Goal: Task Accomplishment & Management: Manage account settings

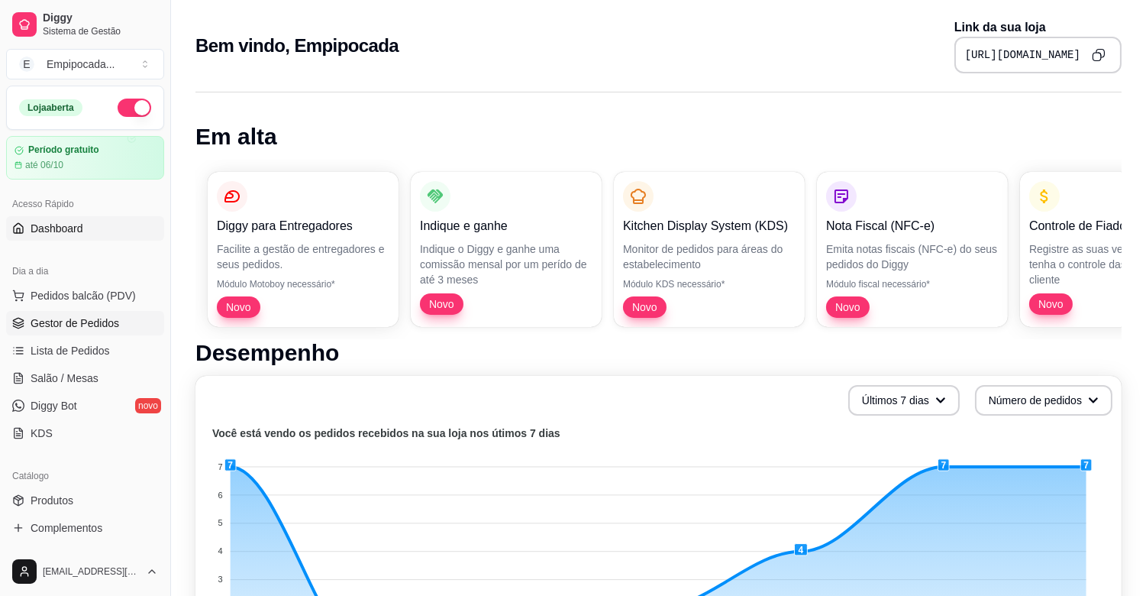
click at [90, 322] on span "Gestor de Pedidos" at bounding box center [75, 322] width 89 height 15
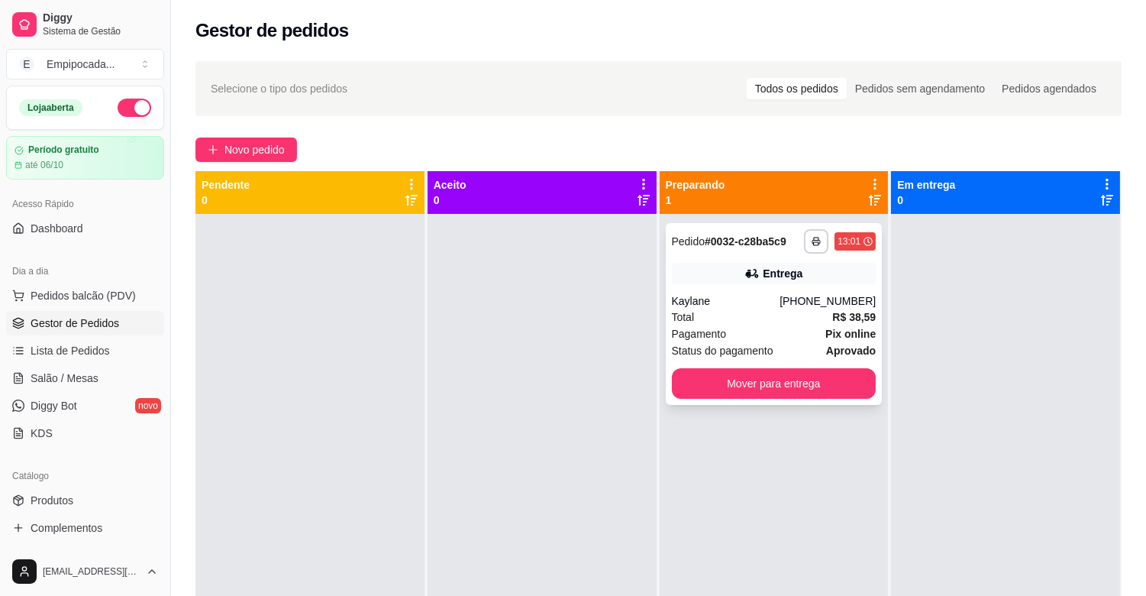
click at [757, 306] on div "Kaylane" at bounding box center [726, 300] width 108 height 15
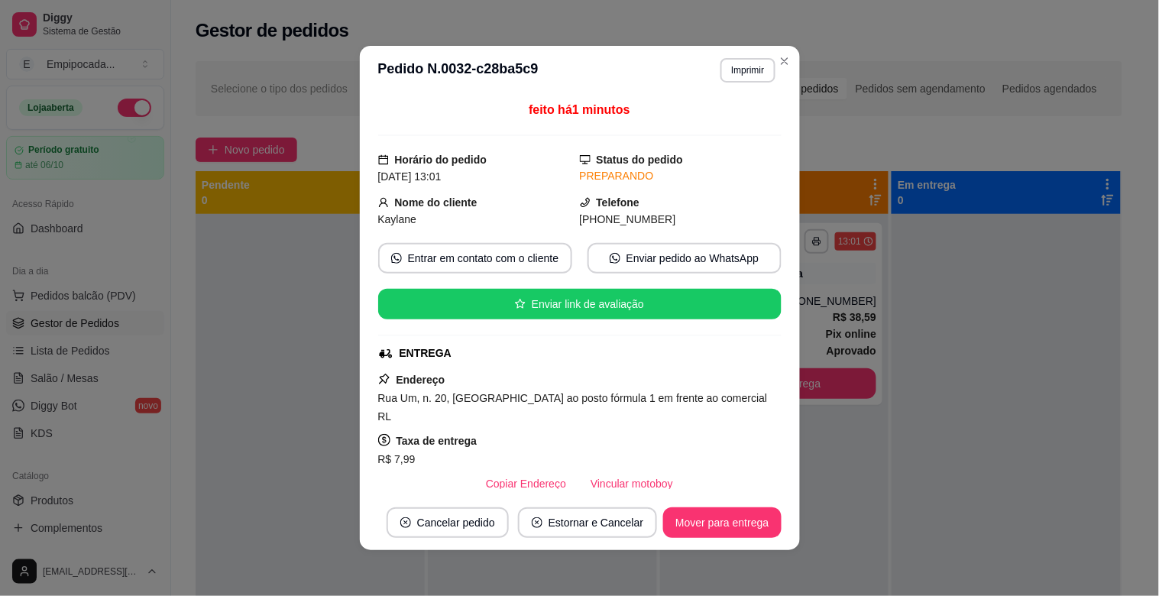
drag, startPoint x: 372, startPoint y: 399, endPoint x: 431, endPoint y: 413, distance: 61.1
click at [431, 413] on div "Rua Um, n. 20, [GEOGRAPHIC_DATA] ao posto fórmula 1 em frente ao comercial RL" at bounding box center [579, 407] width 403 height 37
copy span "Rua Um, n. 20, [GEOGRAPHIC_DATA] ao posto fórmula 1 em frente ao comercial RL"
click at [469, 412] on div "Rua Um, n. 20, [GEOGRAPHIC_DATA] ao posto fórmula 1 em frente ao comercial RL" at bounding box center [579, 407] width 403 height 37
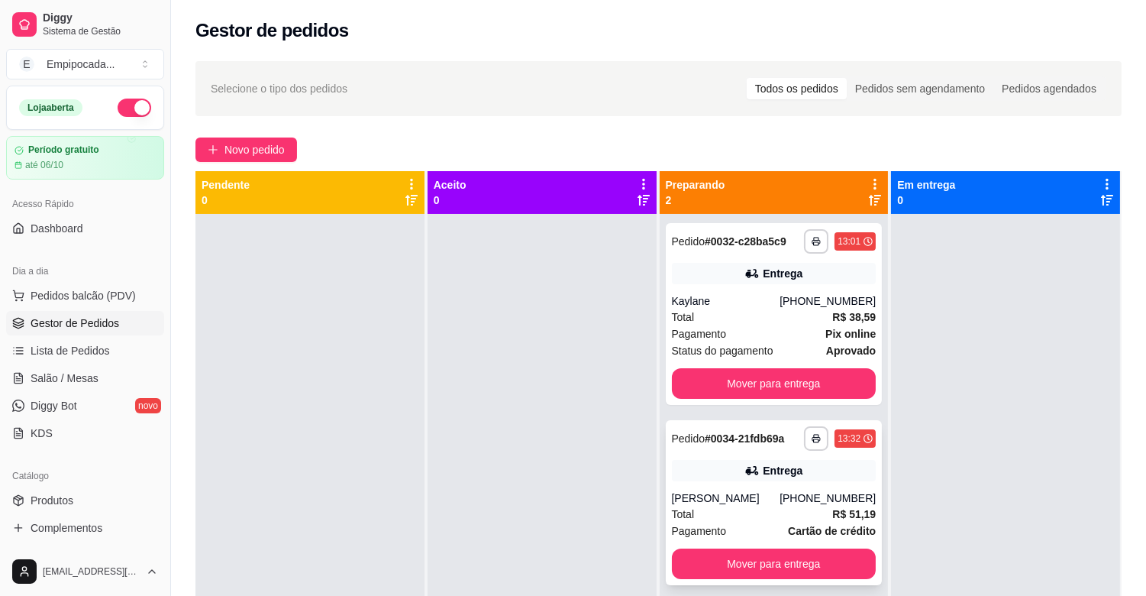
click at [742, 484] on div "**********" at bounding box center [774, 502] width 217 height 165
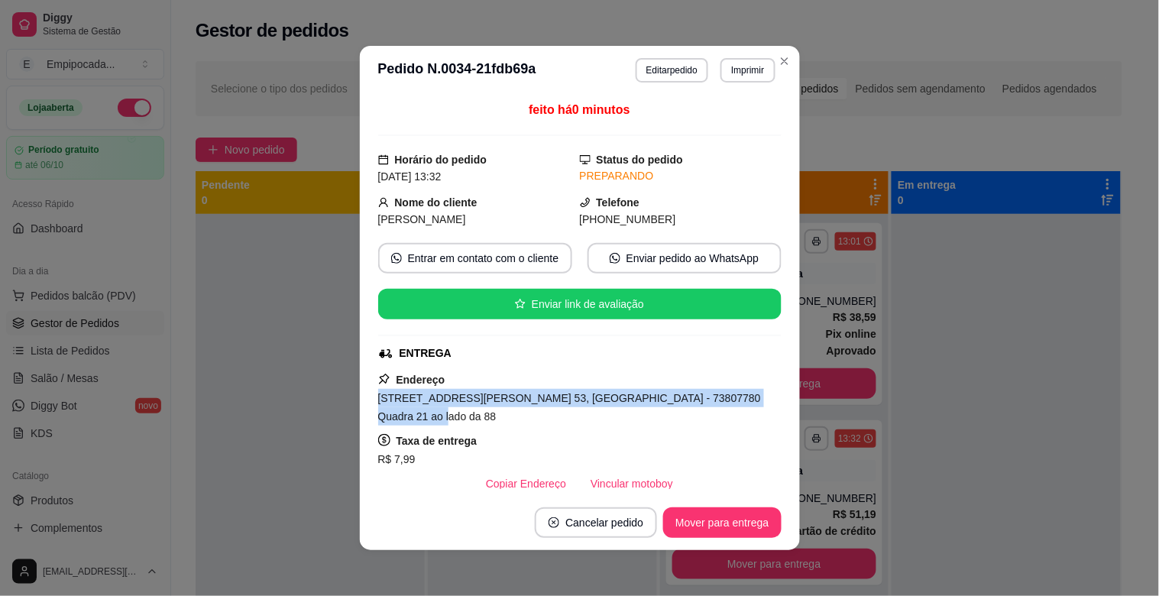
drag, startPoint x: 372, startPoint y: 399, endPoint x: 735, endPoint y: 399, distance: 362.8
click at [735, 399] on span "[STREET_ADDRESS][PERSON_NAME] 53, [GEOGRAPHIC_DATA] - 73807780 Quadra 21 ao lad…" at bounding box center [569, 407] width 383 height 31
copy span "[STREET_ADDRESS][PERSON_NAME] 53, [GEOGRAPHIC_DATA] - 73807780 Quadra 21 ao lad…"
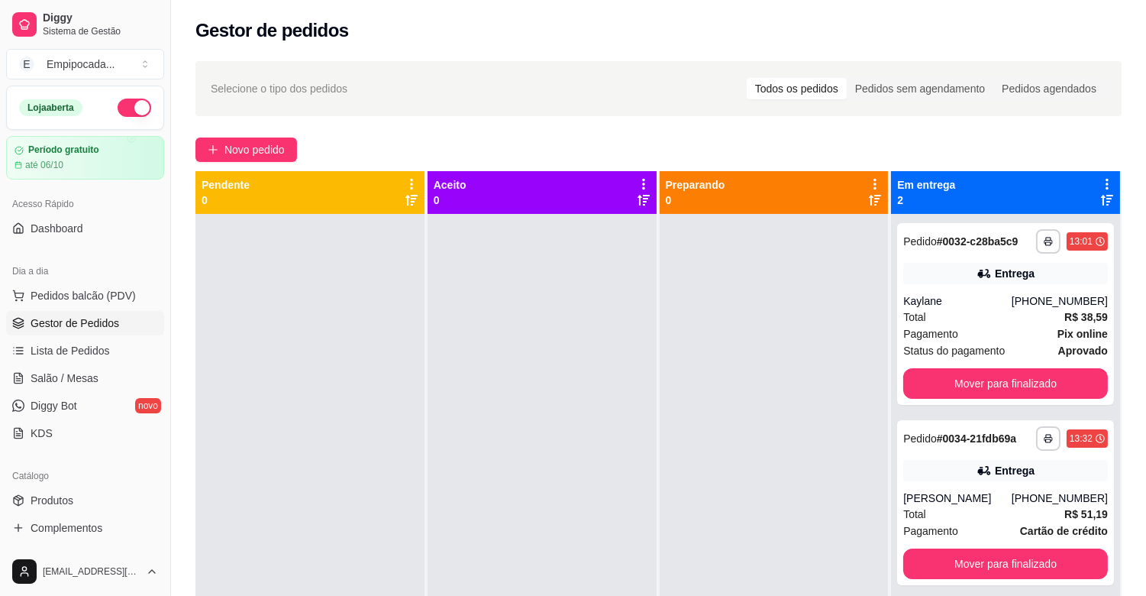
click at [547, 570] on div at bounding box center [542, 512] width 229 height 596
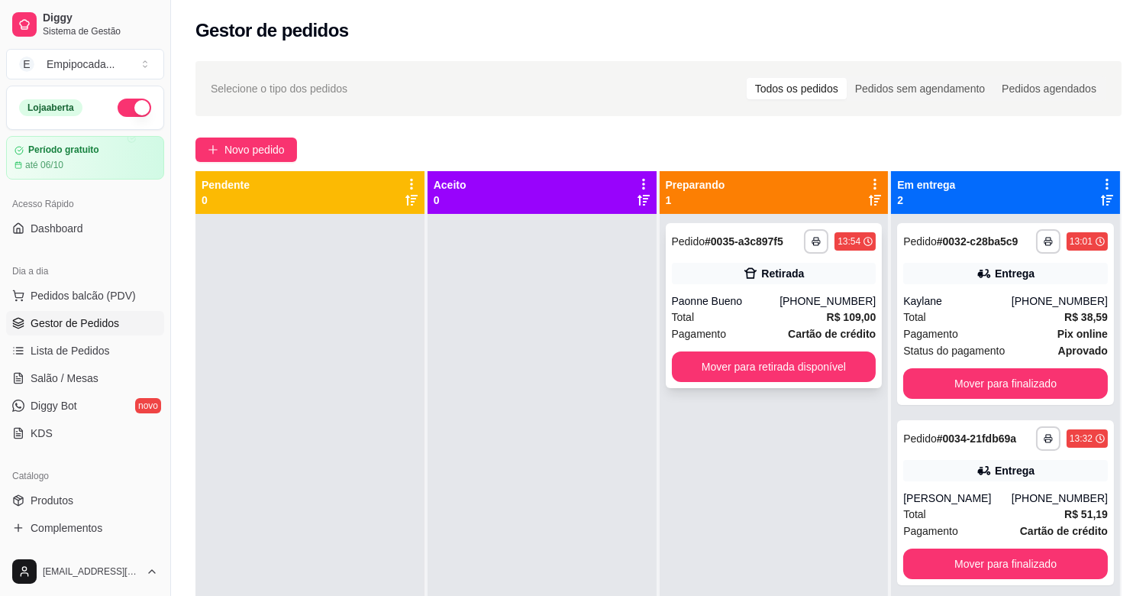
click at [707, 314] on div "Total R$ 109,00" at bounding box center [774, 317] width 205 height 17
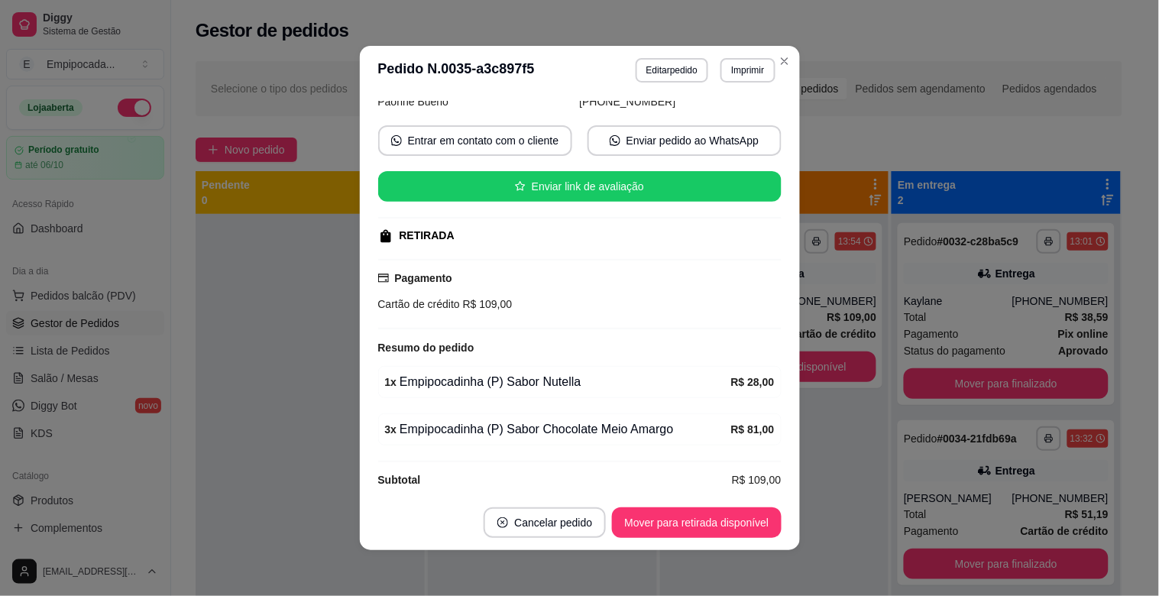
scroll to position [135, 0]
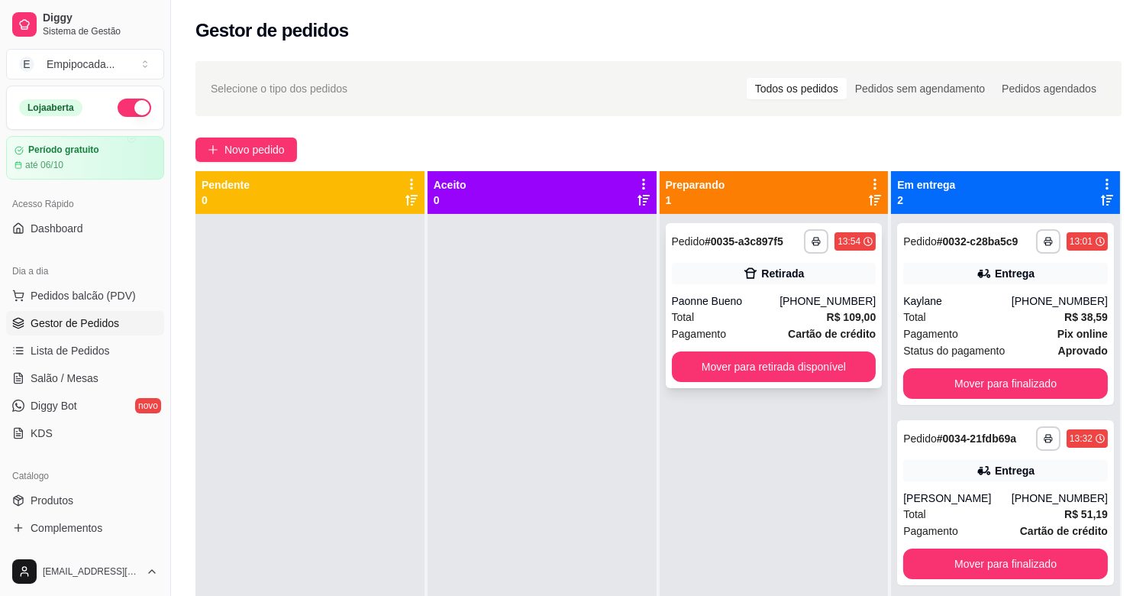
click at [784, 314] on div "Total R$ 109,00" at bounding box center [774, 317] width 205 height 17
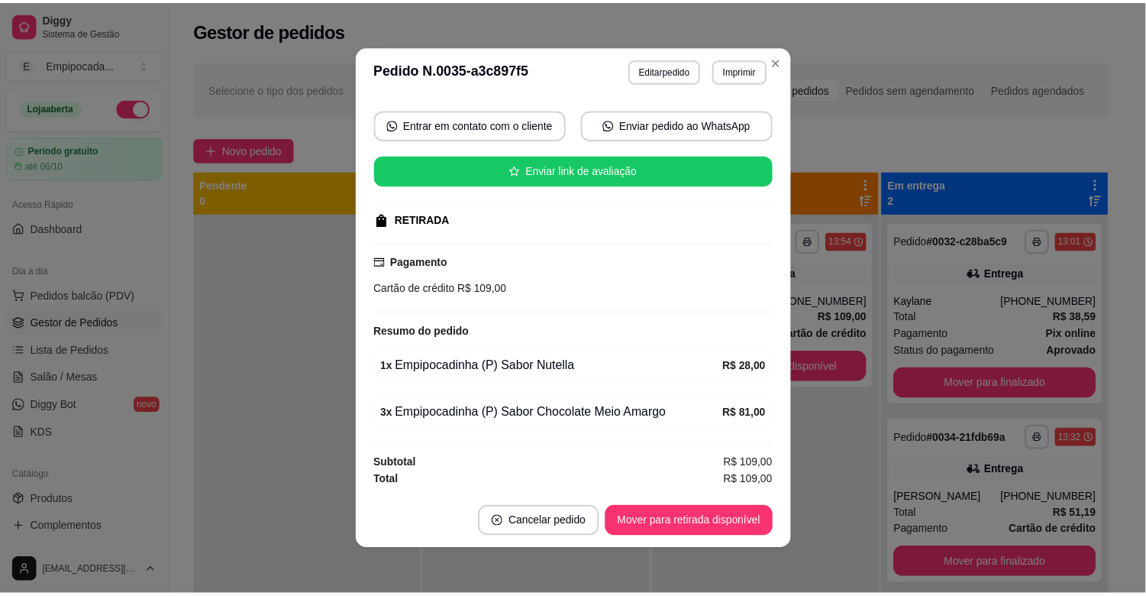
scroll to position [46, 0]
